Goal: Task Accomplishment & Management: Use online tool/utility

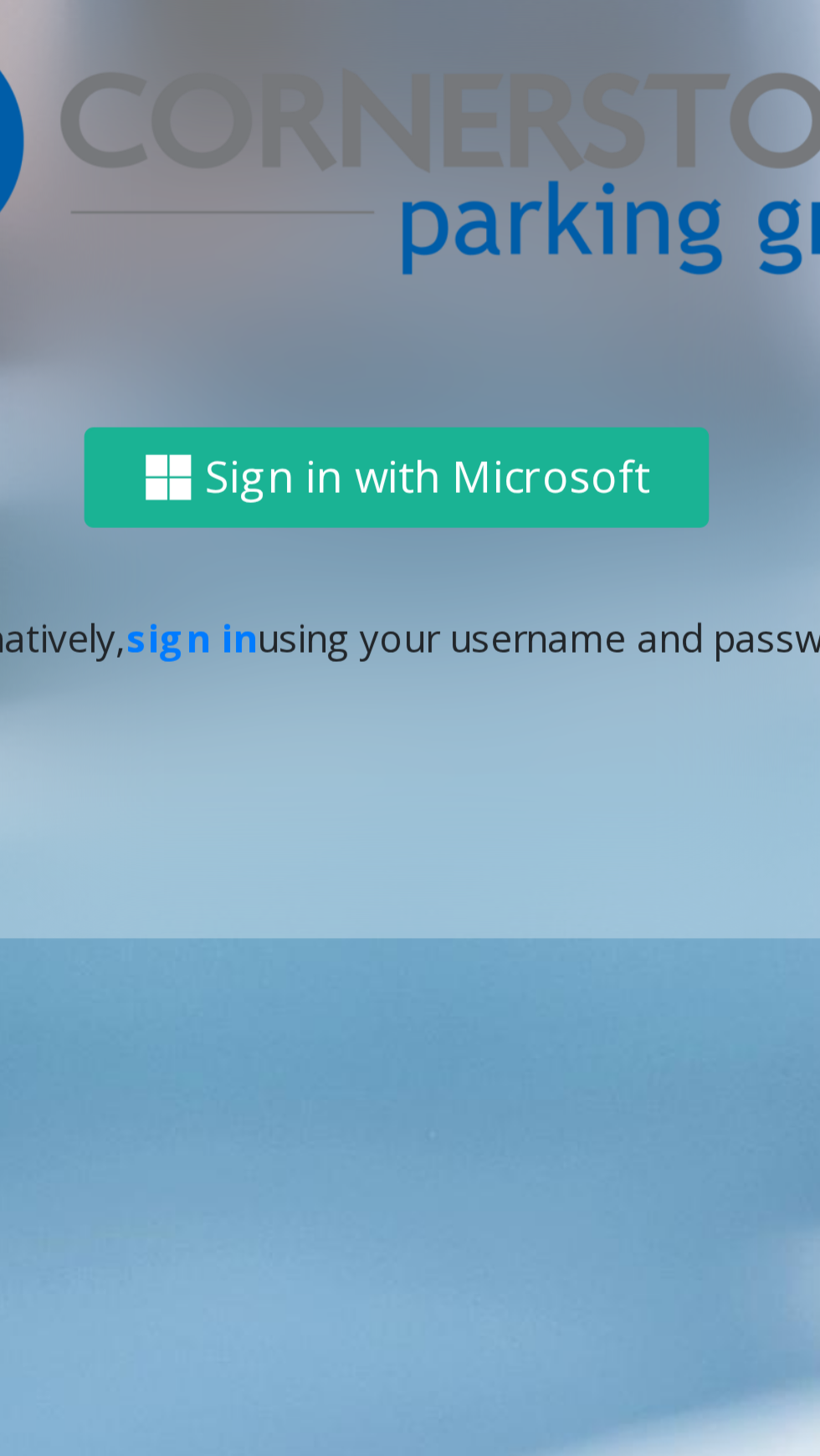
click at [352, 815] on link "sign in" at bounding box center [347, 806] width 40 height 16
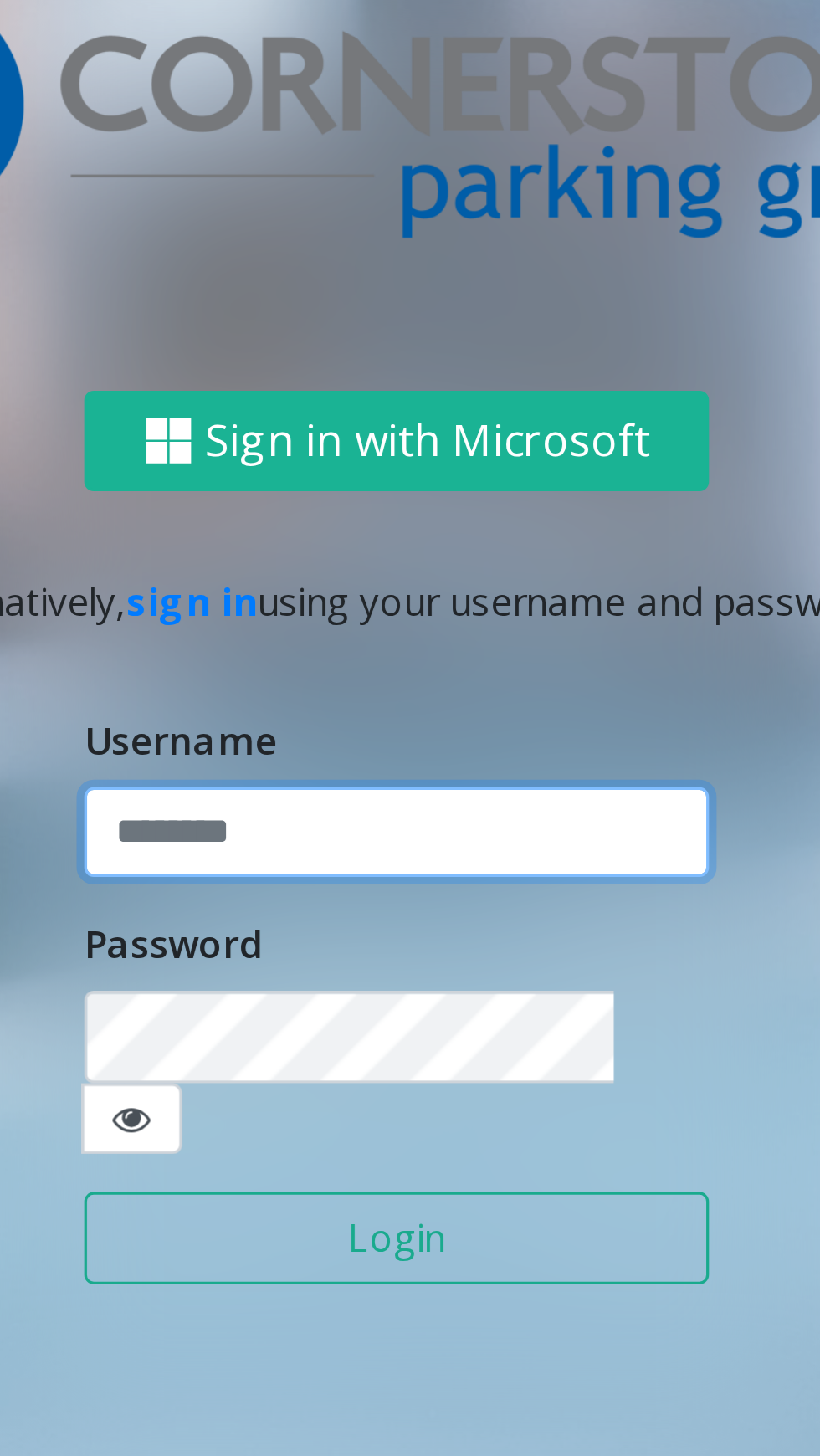
click at [440, 795] on input "text" at bounding box center [410, 781] width 192 height 28
type input "**********"
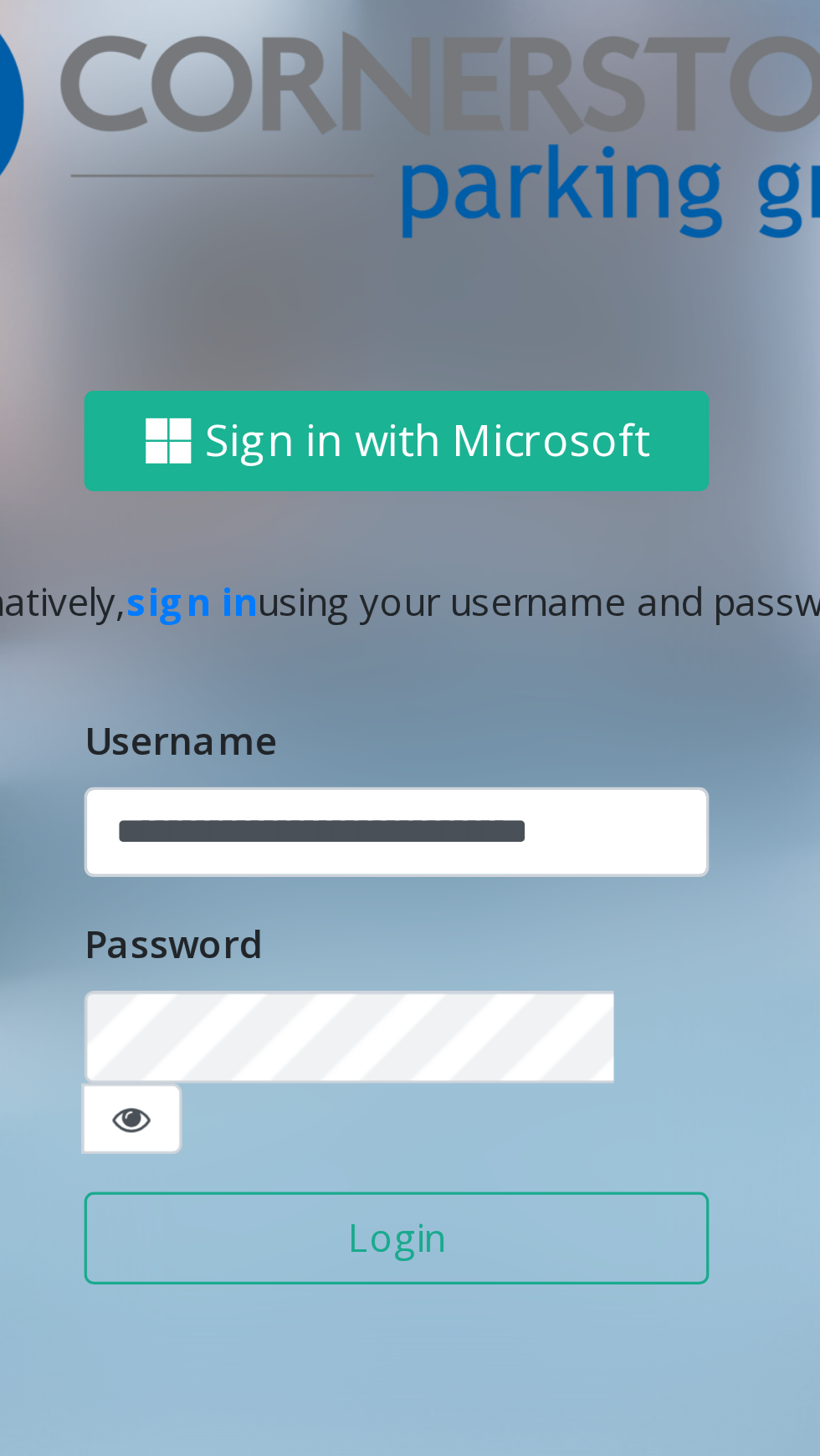
click at [314, 892] on button "Login" at bounding box center [410, 906] width 192 height 28
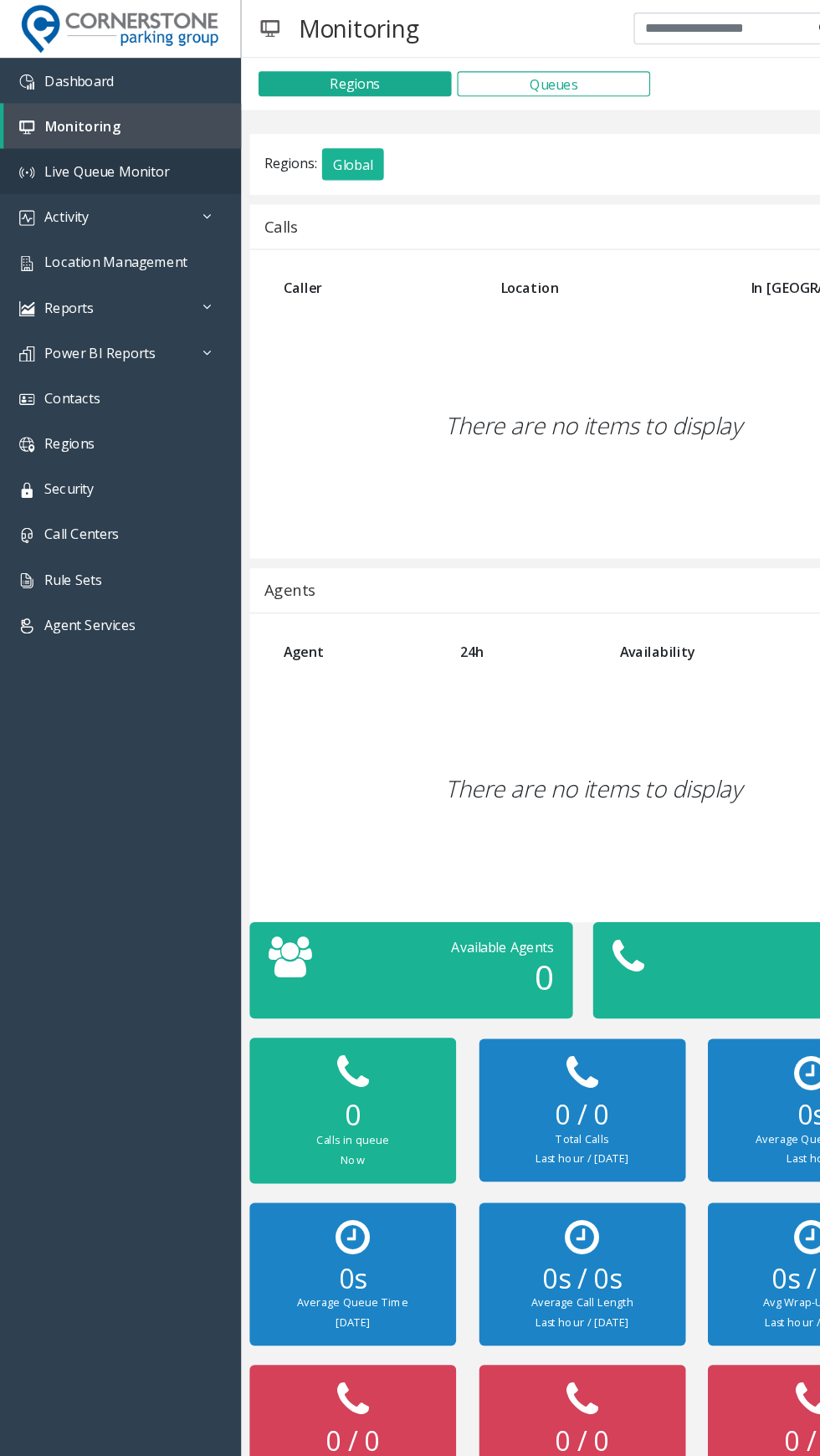
click at [144, 128] on link "Live Queue Monitor" at bounding box center [104, 148] width 209 height 39
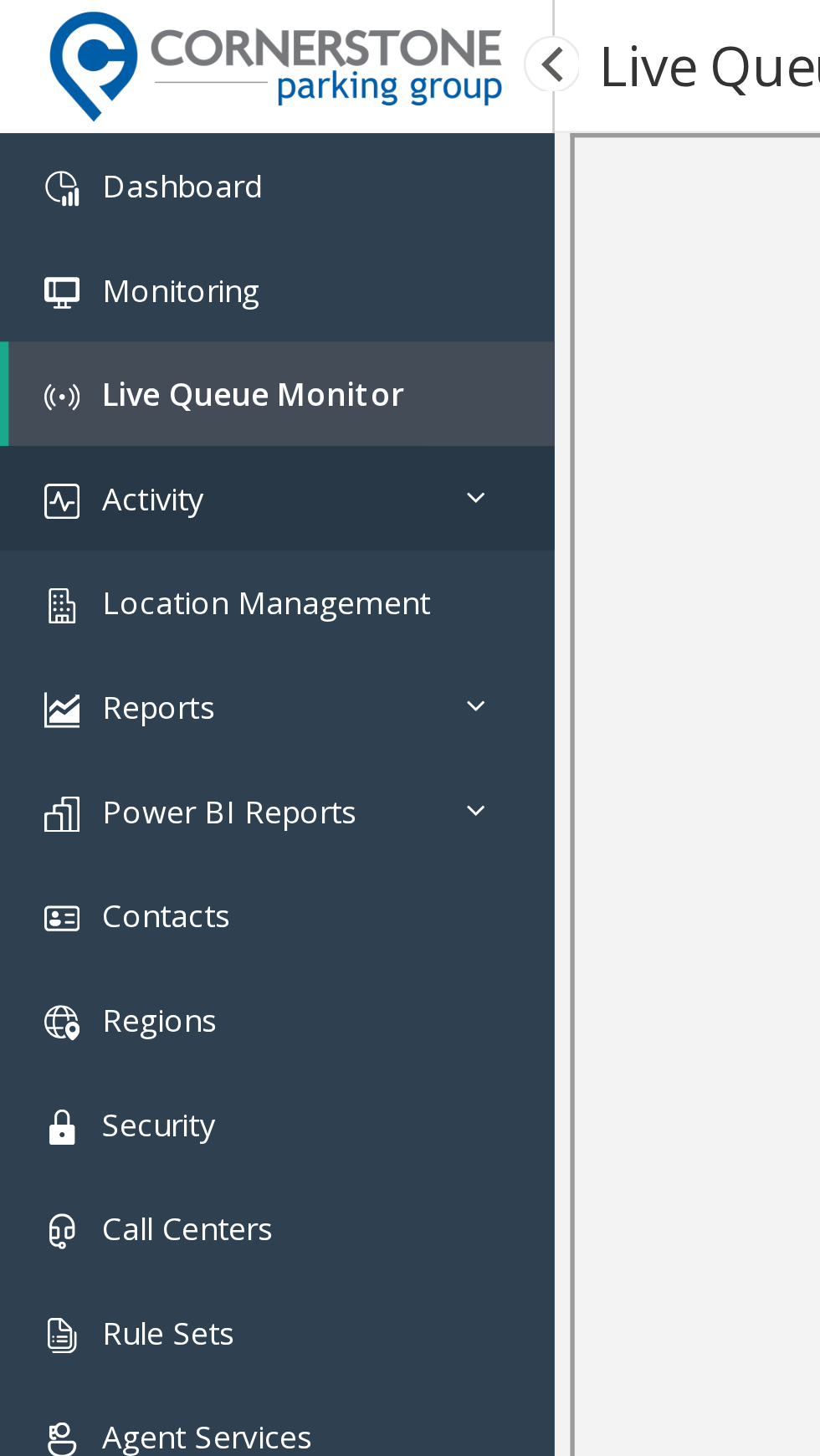
click at [175, 188] on link "Activity" at bounding box center [104, 188] width 209 height 39
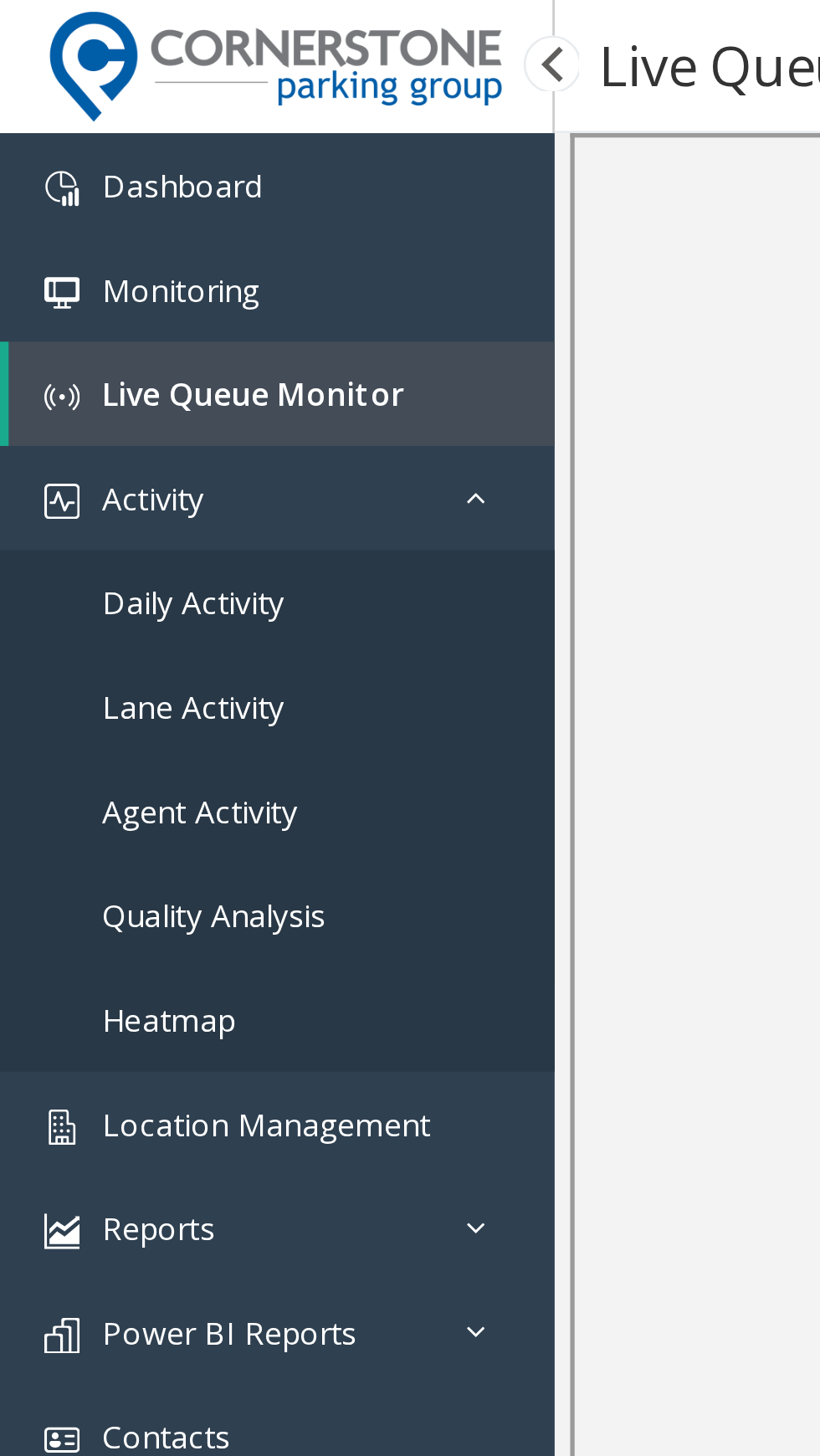
click at [134, 222] on link "Daily Activity" at bounding box center [104, 227] width 209 height 39
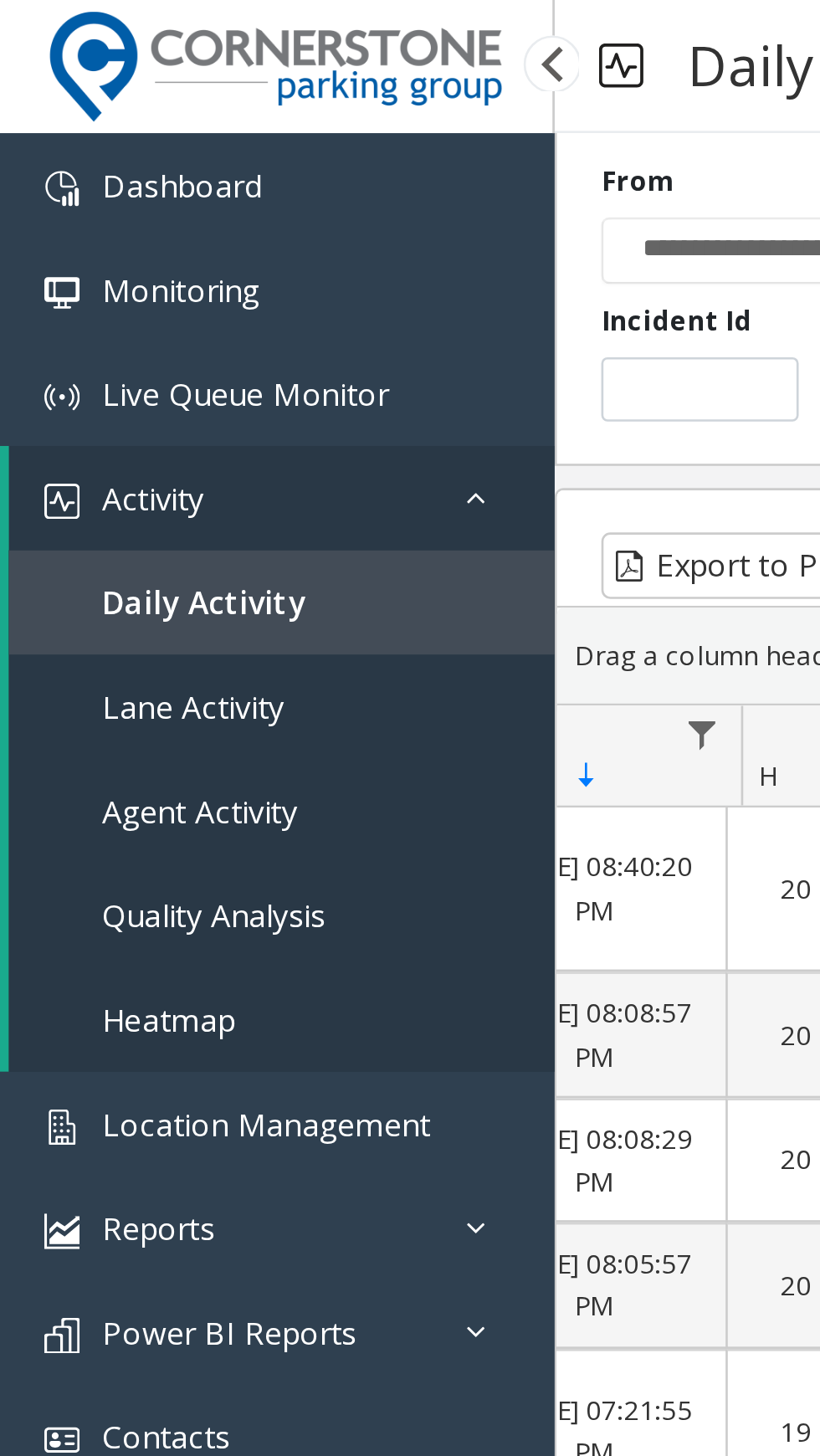
scroll to position [0, 130]
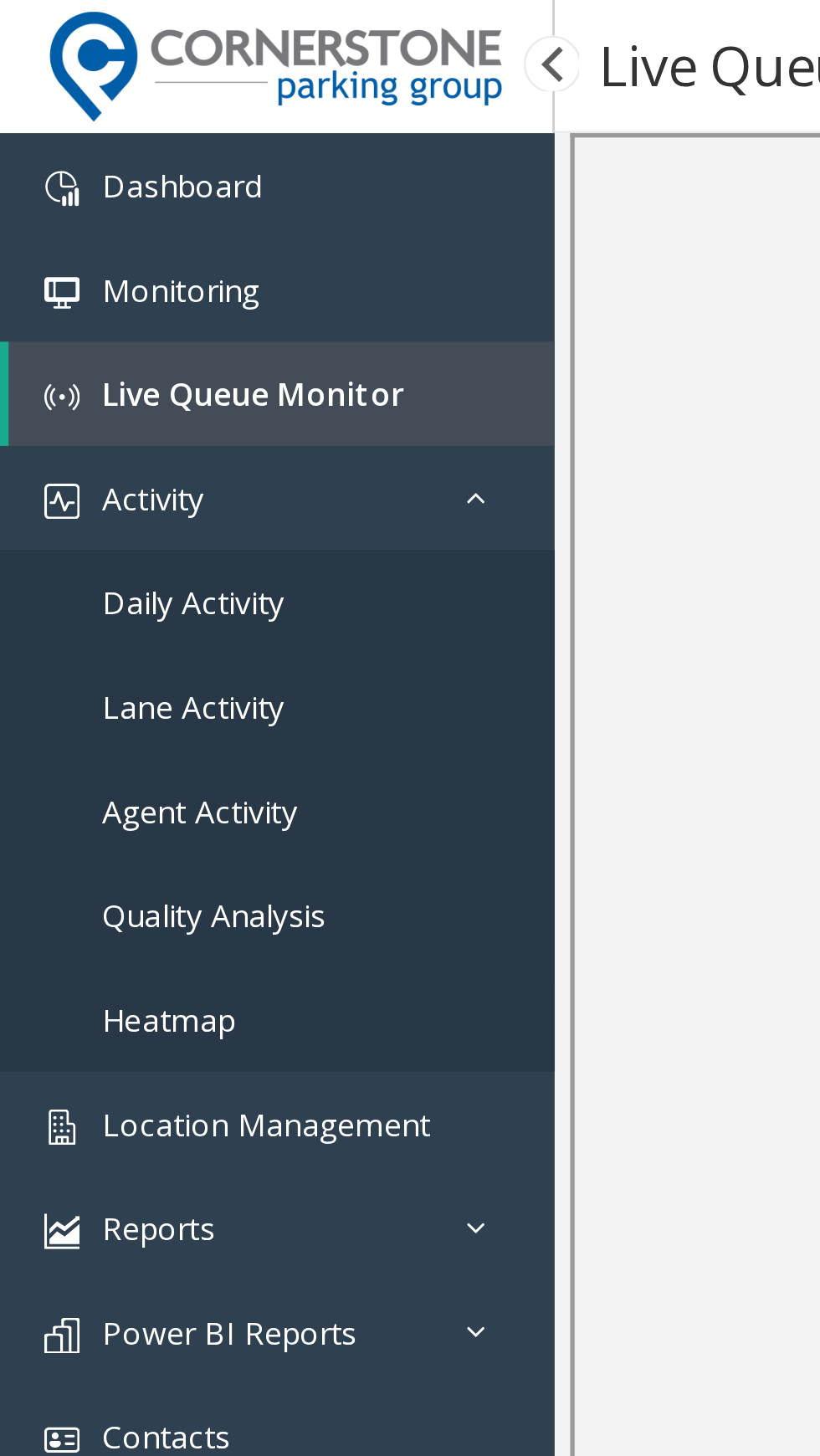
click at [156, 227] on link "Daily Activity" at bounding box center [104, 227] width 209 height 39
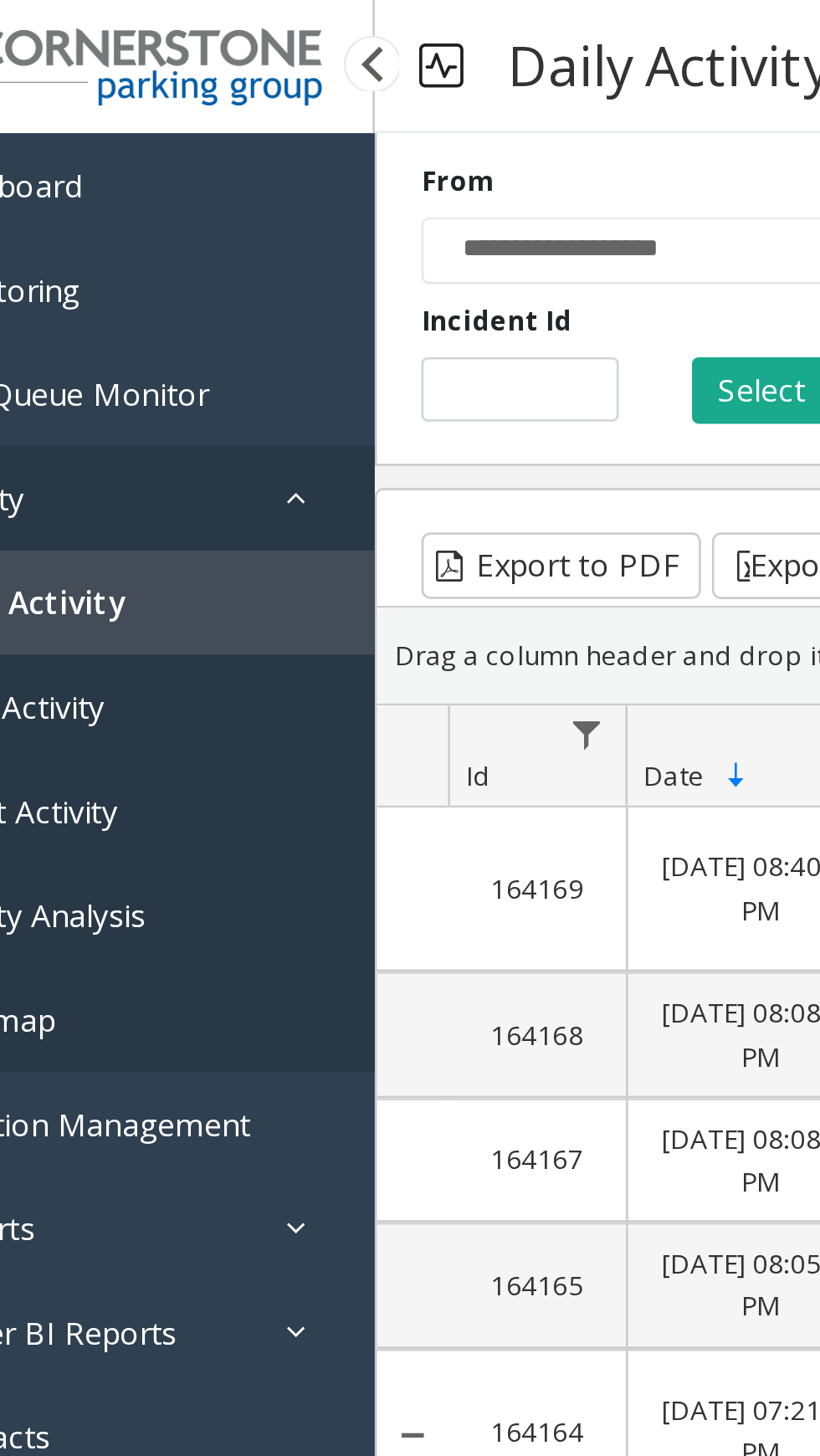
click at [199, 22] on div at bounding box center [207, 23] width 22 height 22
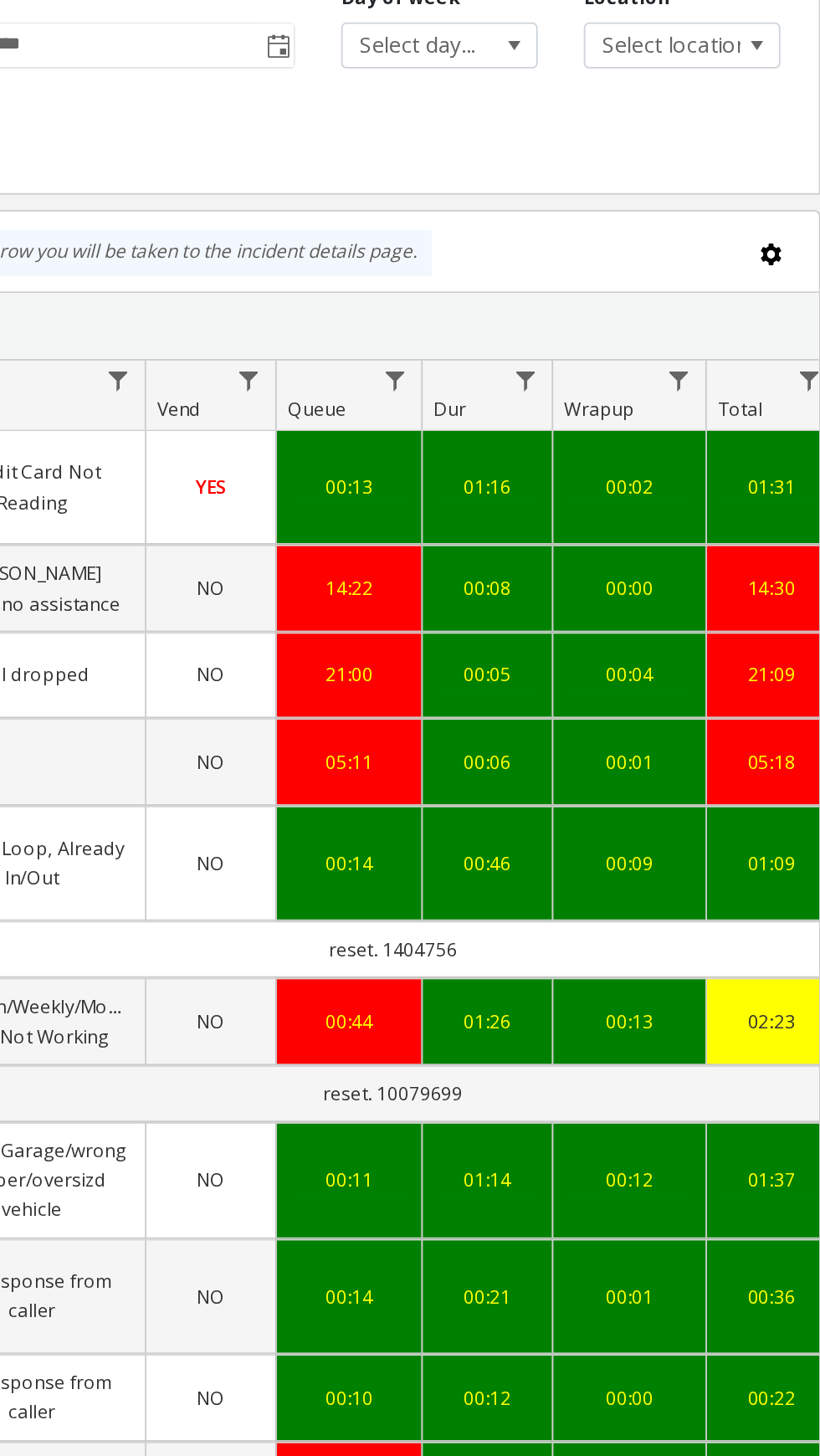
click at [534, 823] on div "00:10" at bounding box center [563, 831] width 58 height 16
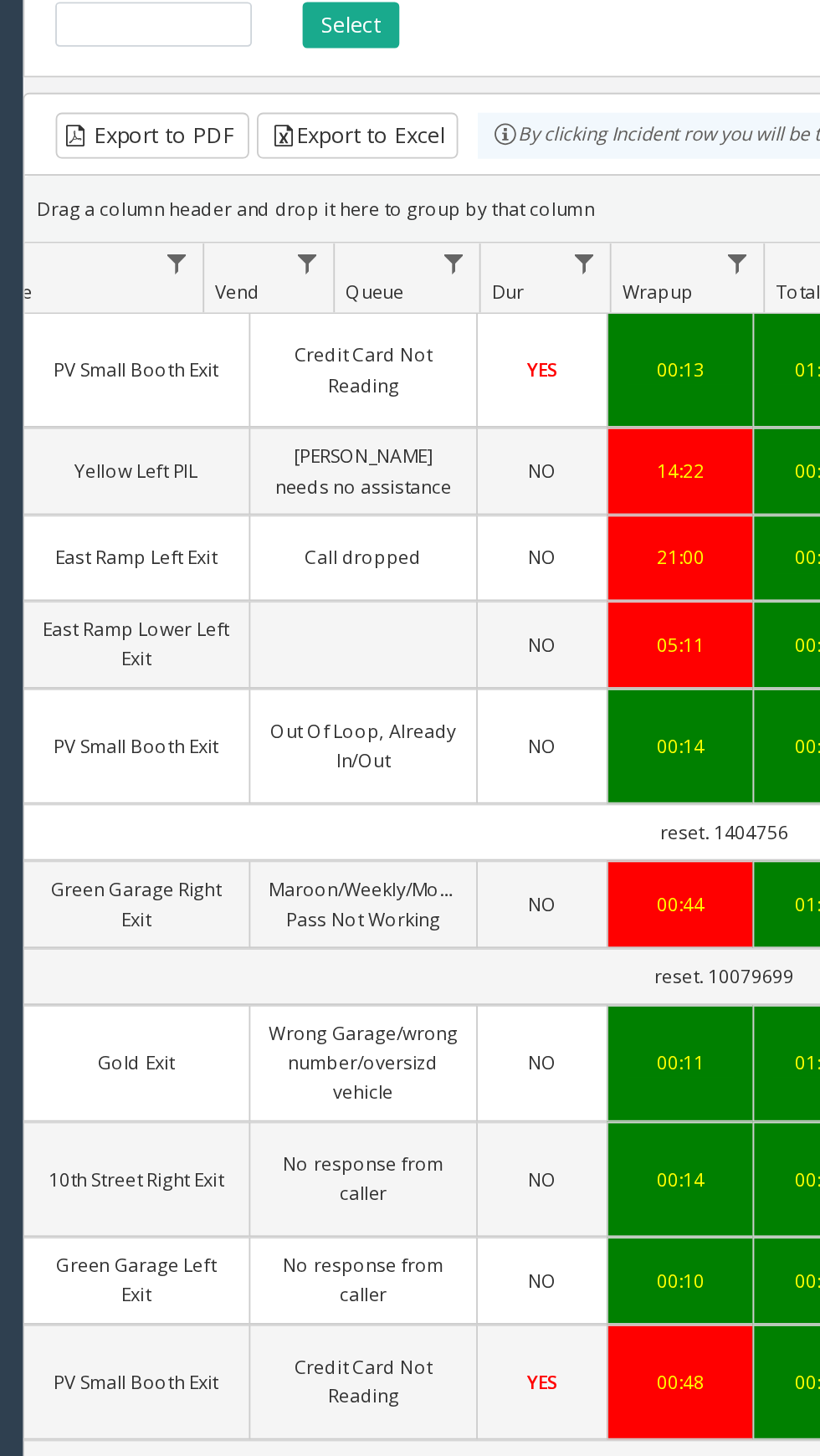
scroll to position [0, 400]
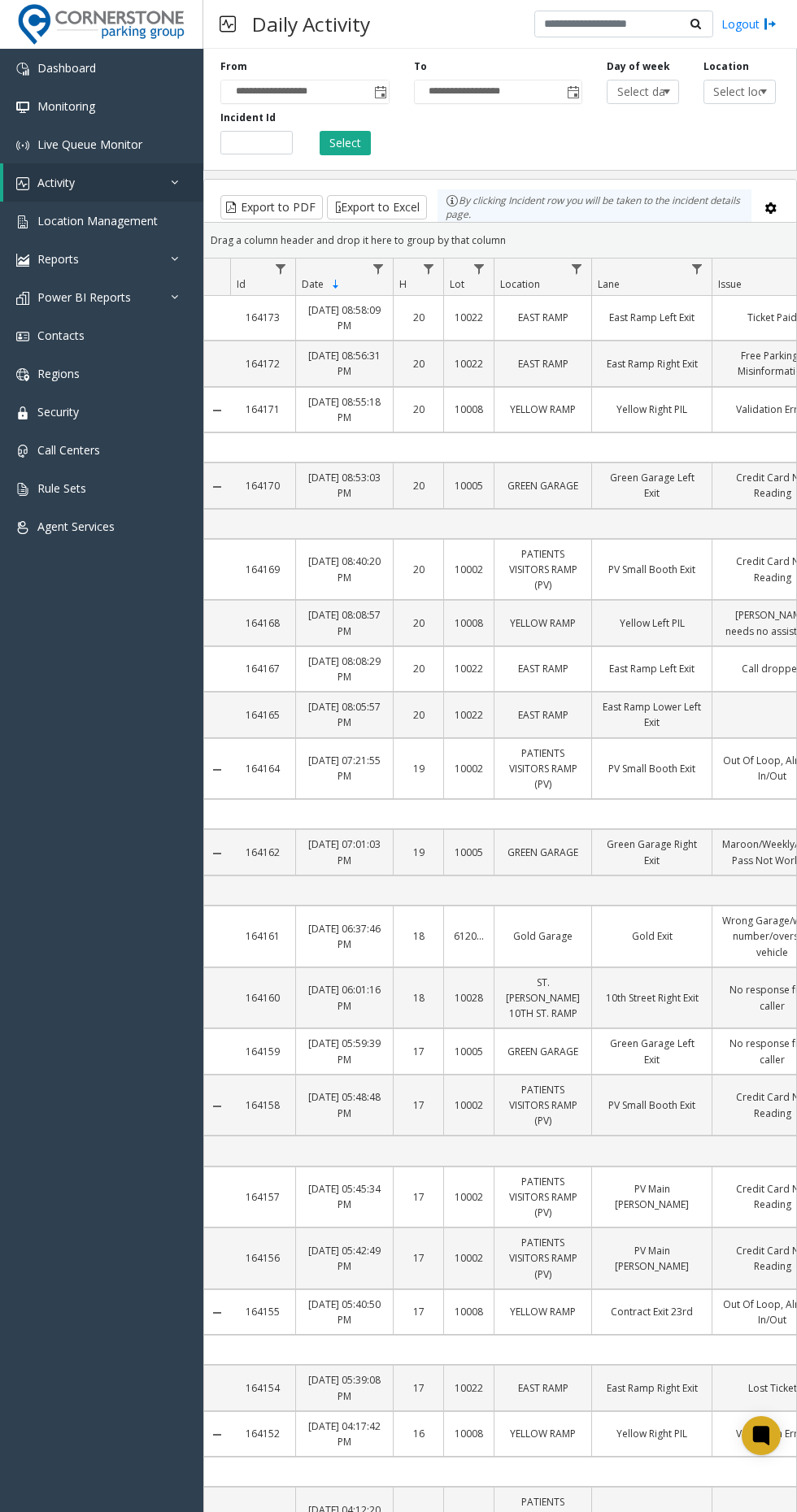
scroll to position [15, 0]
